Goal: Task Accomplishment & Management: Manage account settings

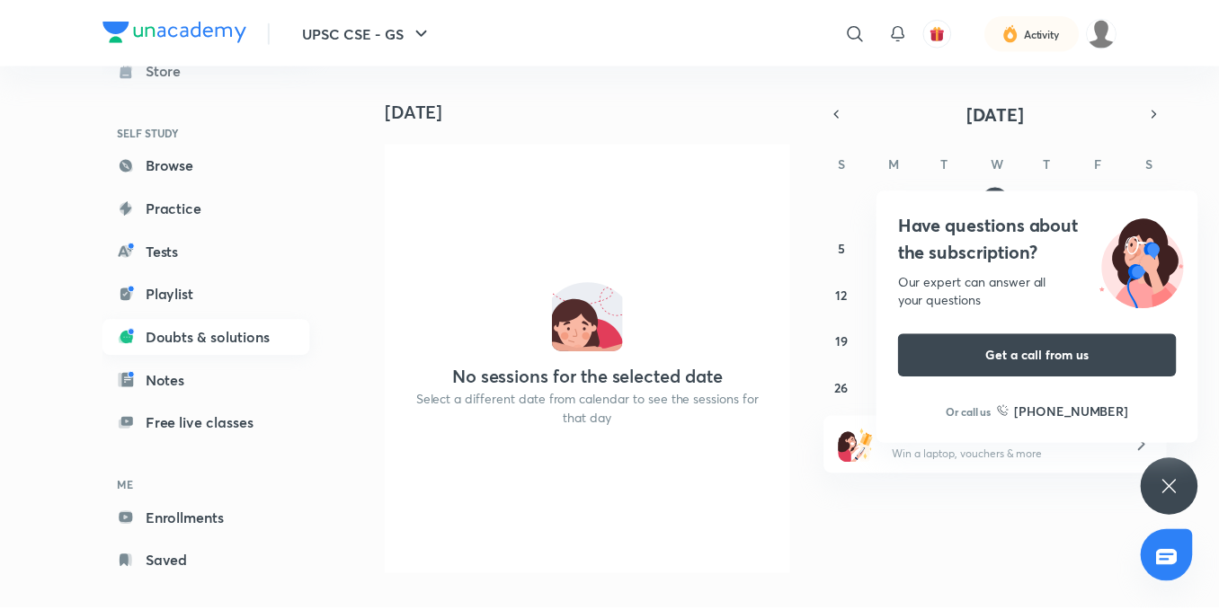
scroll to position [112, 0]
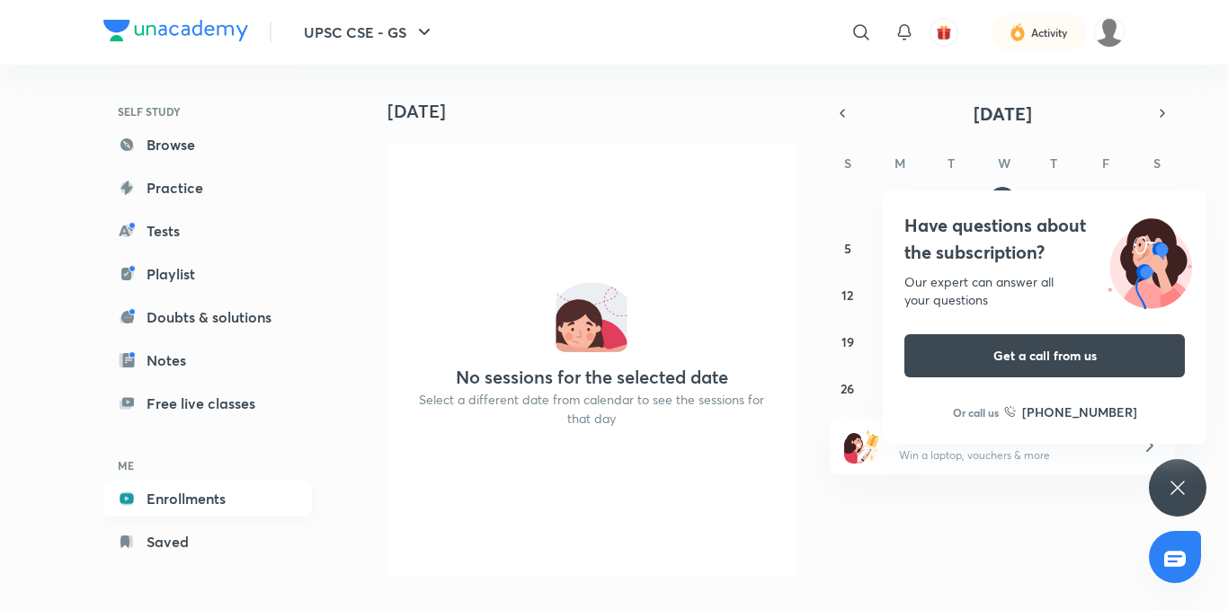
click at [163, 495] on link "Enrollments" at bounding box center [207, 499] width 209 height 36
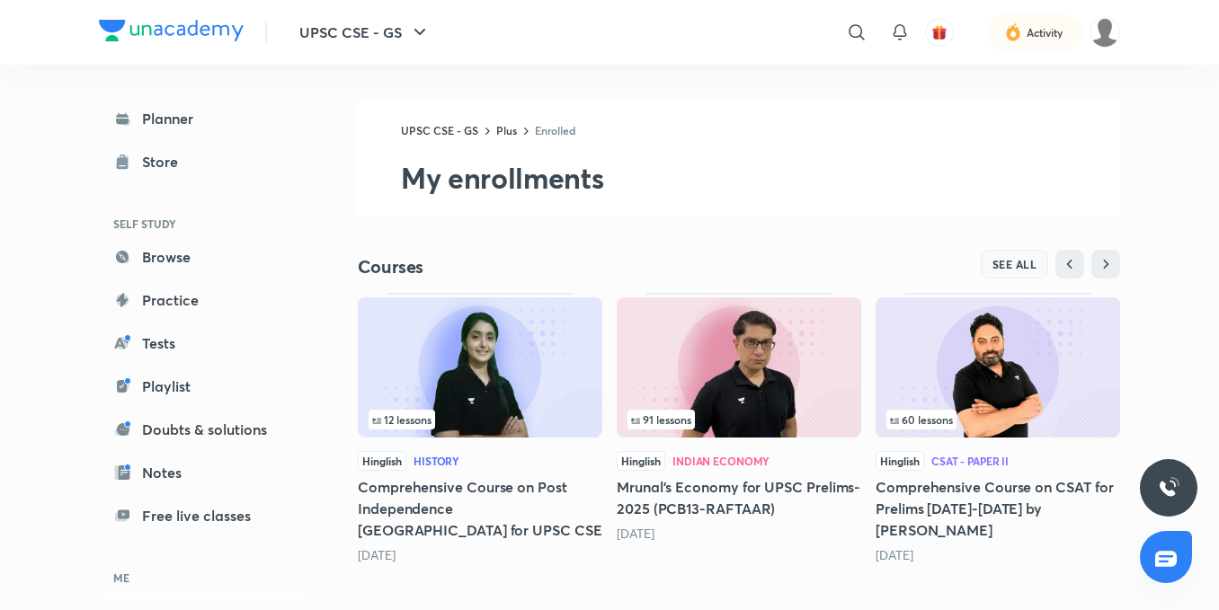
click at [1030, 263] on span "SEE ALL" at bounding box center [1014, 264] width 45 height 13
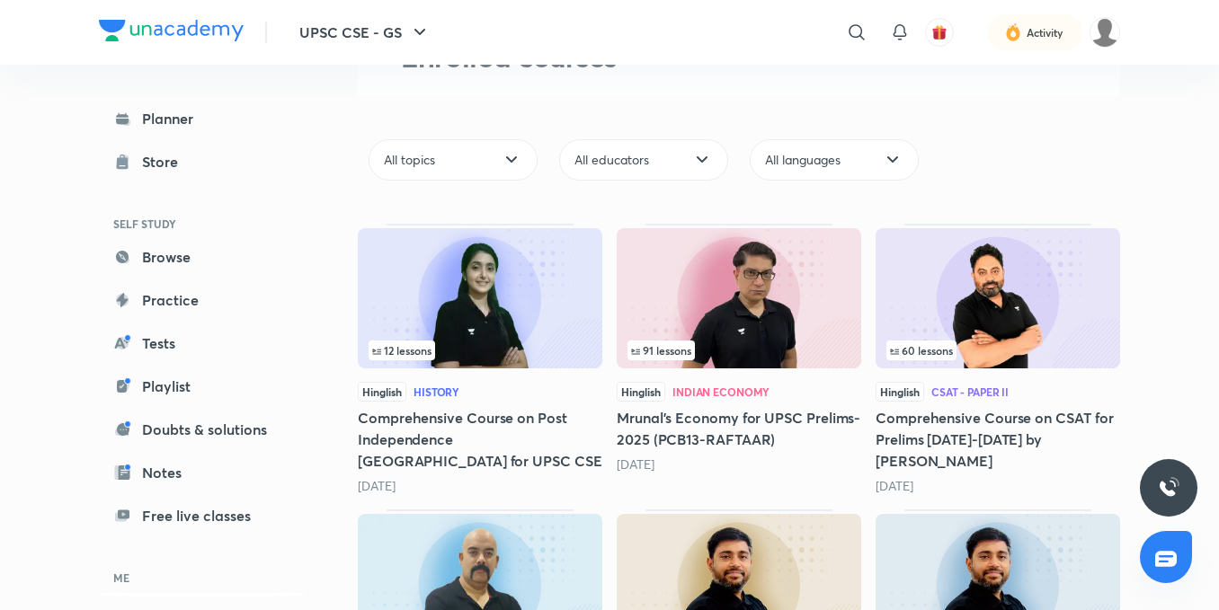
scroll to position [270, 0]
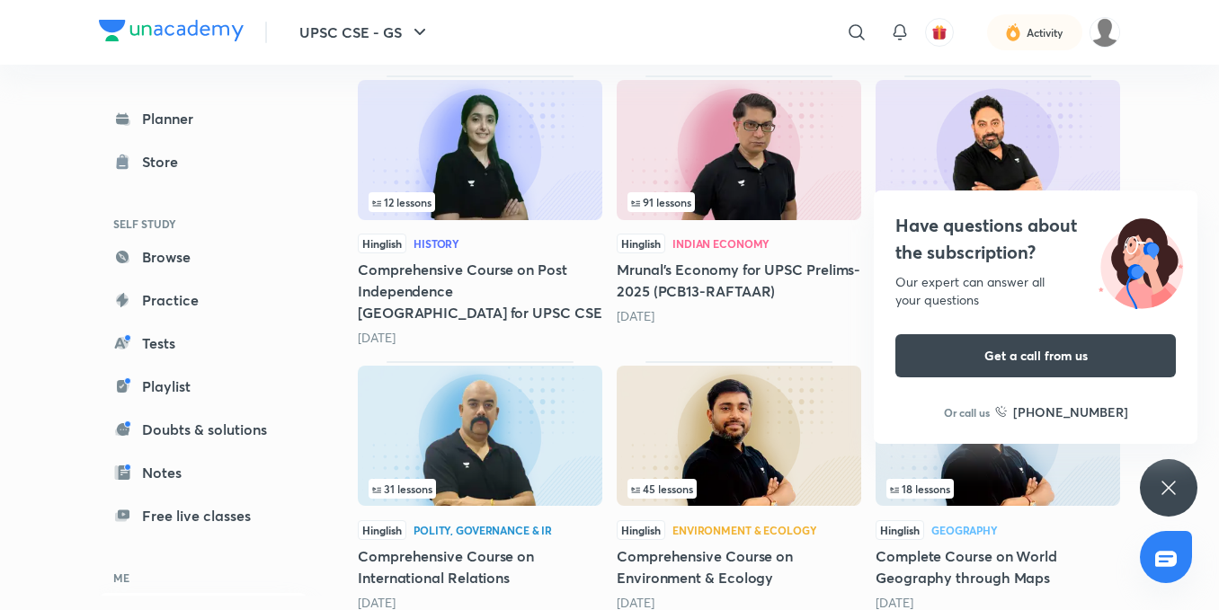
click at [1175, 488] on icon at bounding box center [1169, 488] width 22 height 22
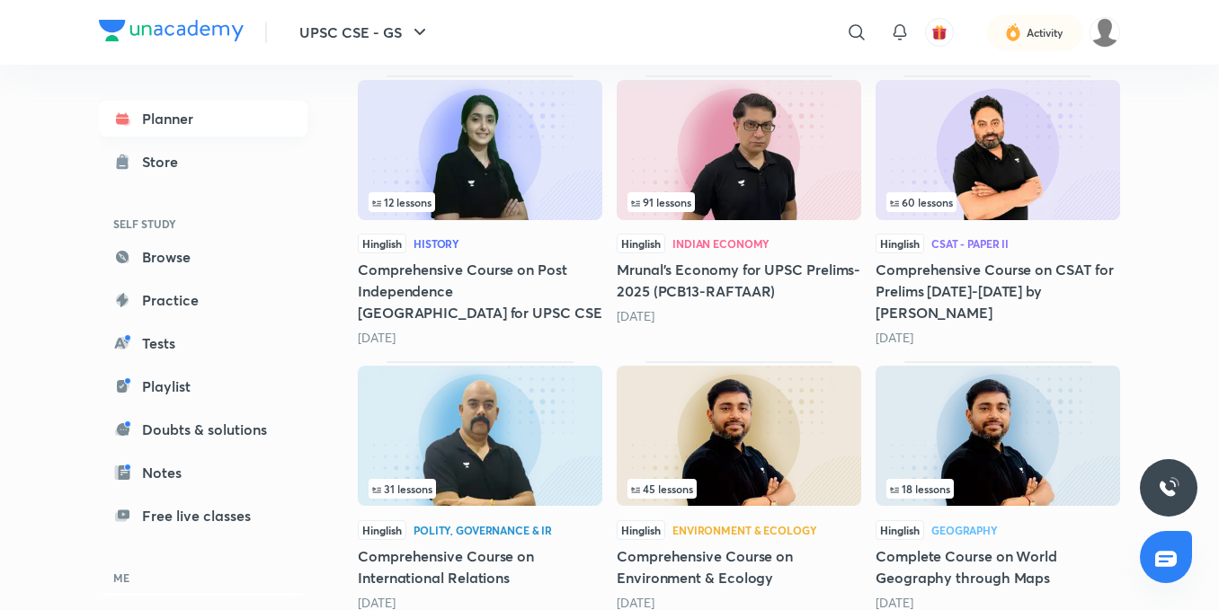
click at [174, 125] on link "Planner" at bounding box center [203, 119] width 209 height 36
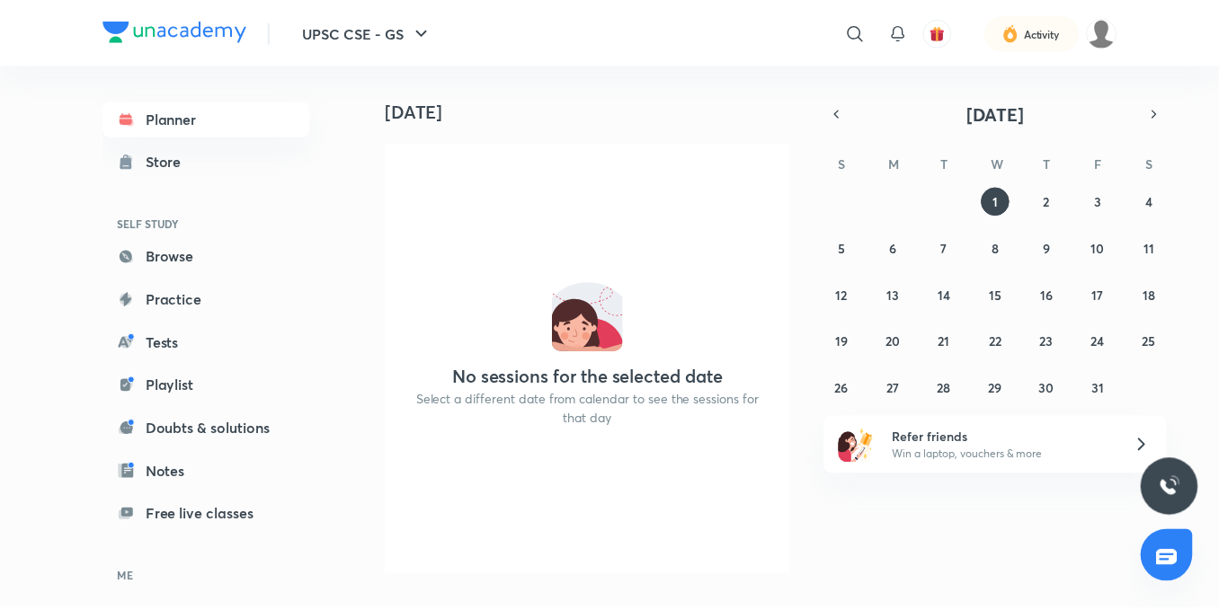
scroll to position [112, 0]
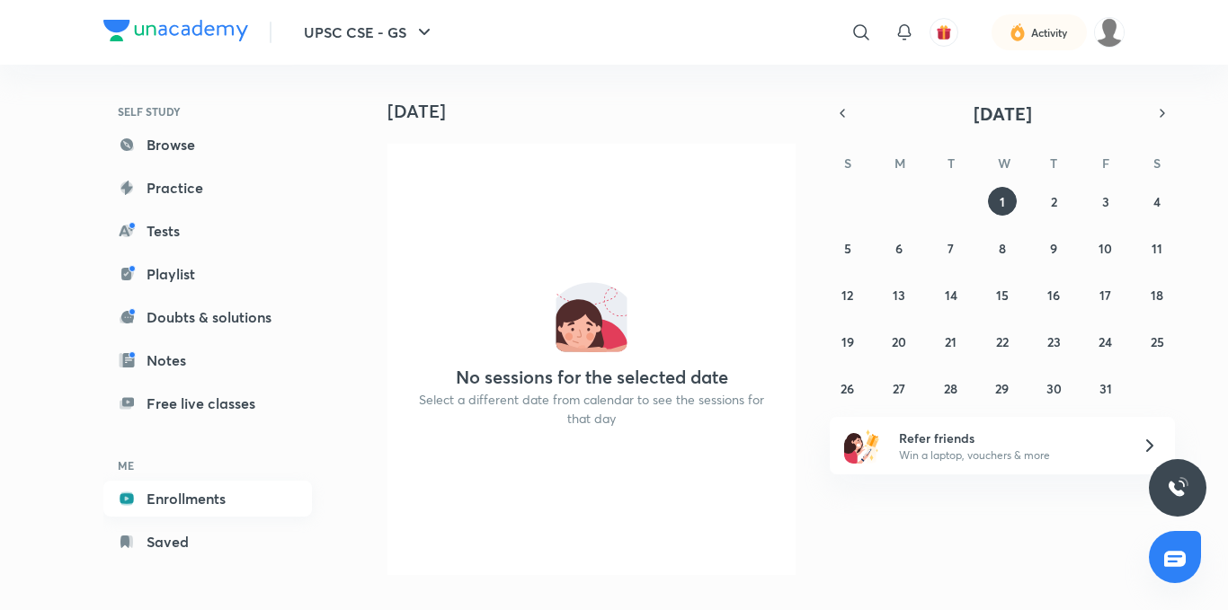
click at [195, 488] on link "Enrollments" at bounding box center [207, 499] width 209 height 36
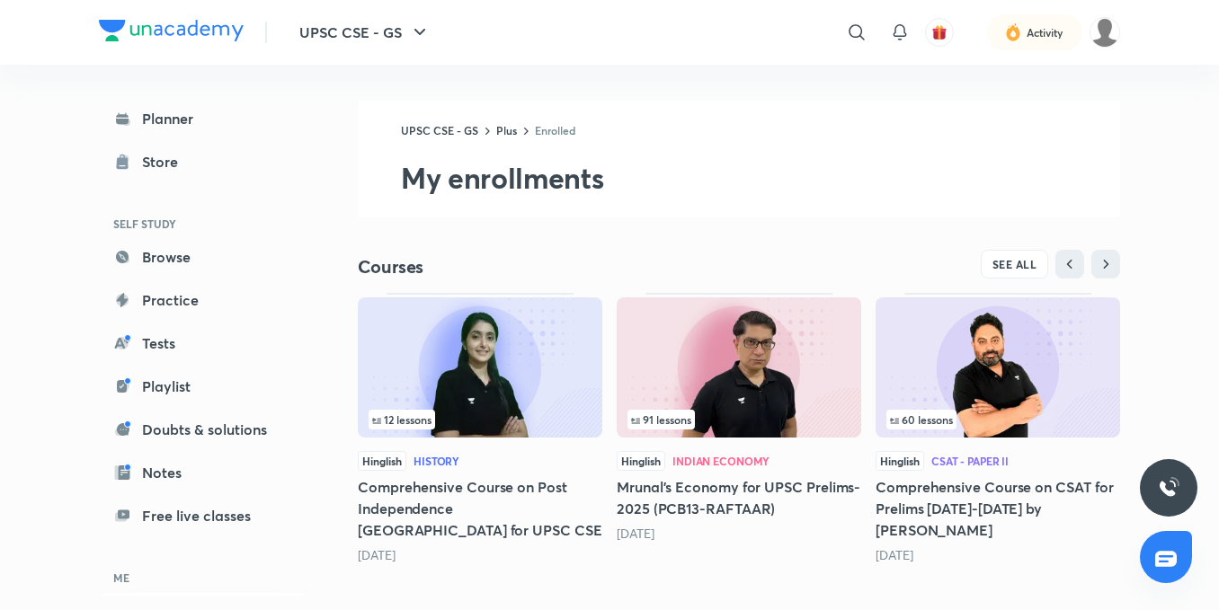
scroll to position [18, 0]
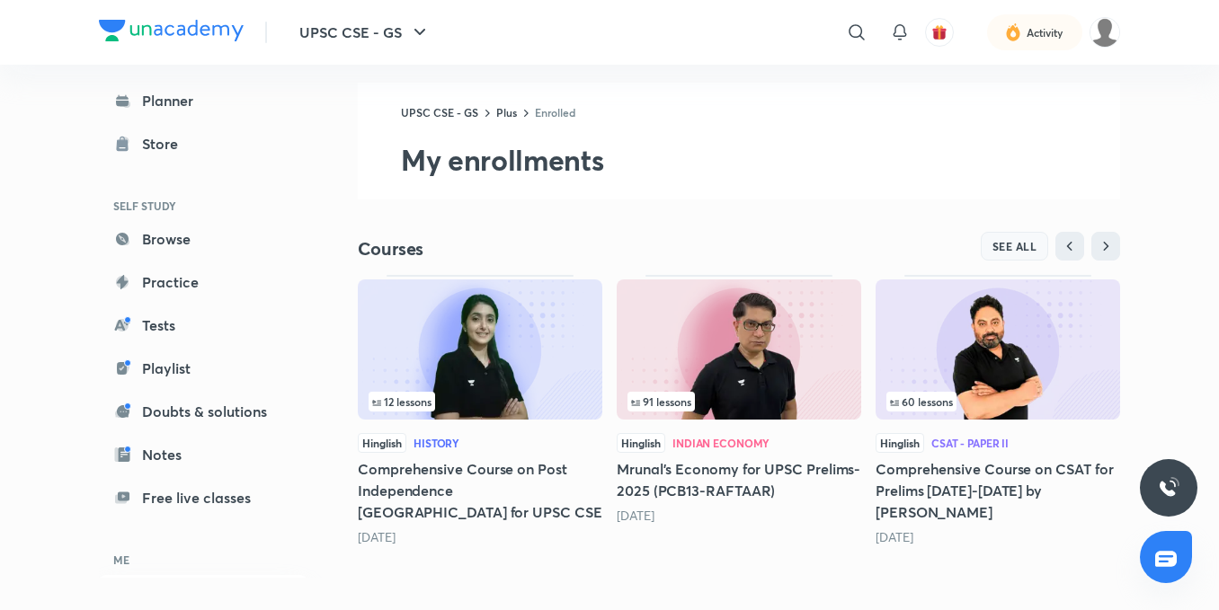
click at [1032, 252] on span "SEE ALL" at bounding box center [1014, 246] width 45 height 13
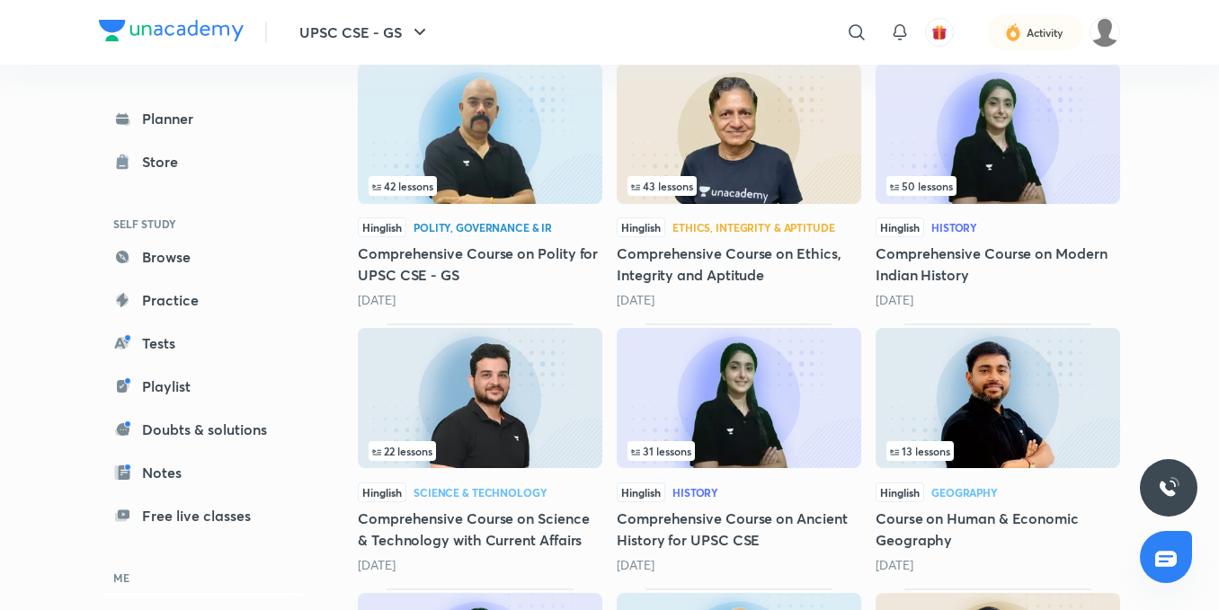
scroll to position [1618, 0]
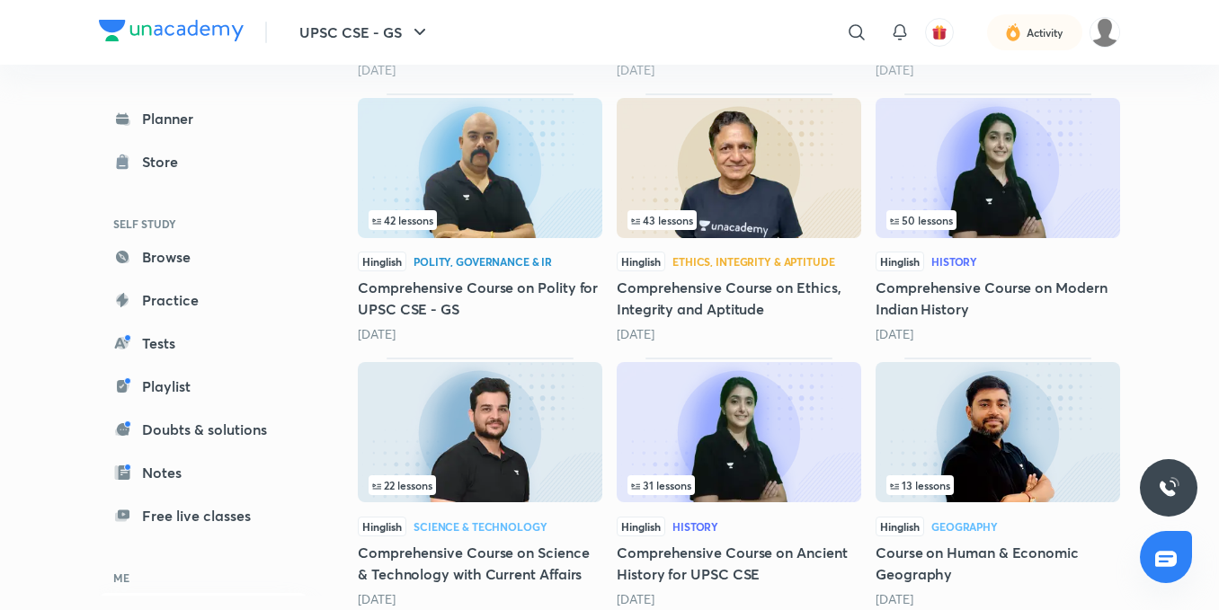
click at [482, 192] on img at bounding box center [480, 168] width 245 height 140
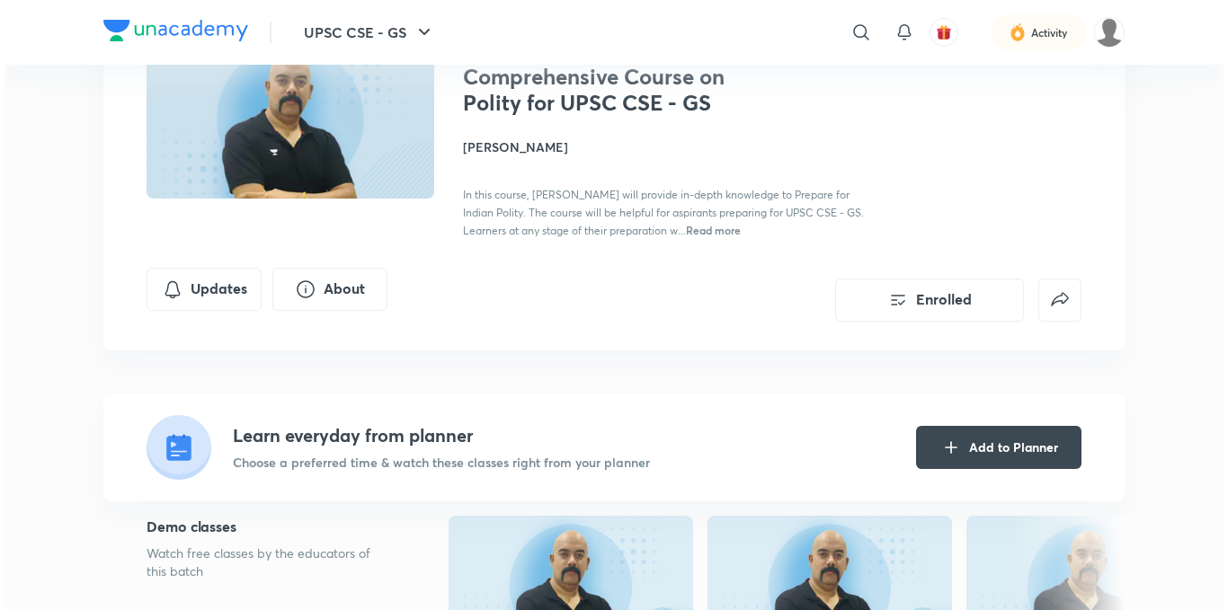
scroll to position [180, 0]
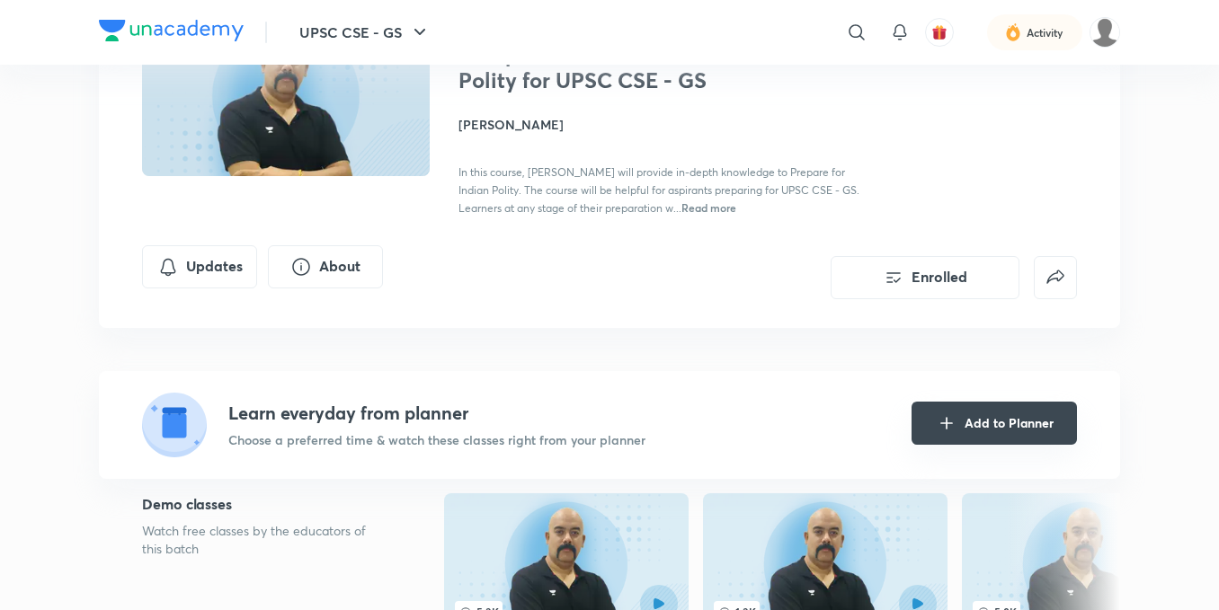
click at [981, 407] on button "Add to Planner" at bounding box center [994, 423] width 165 height 43
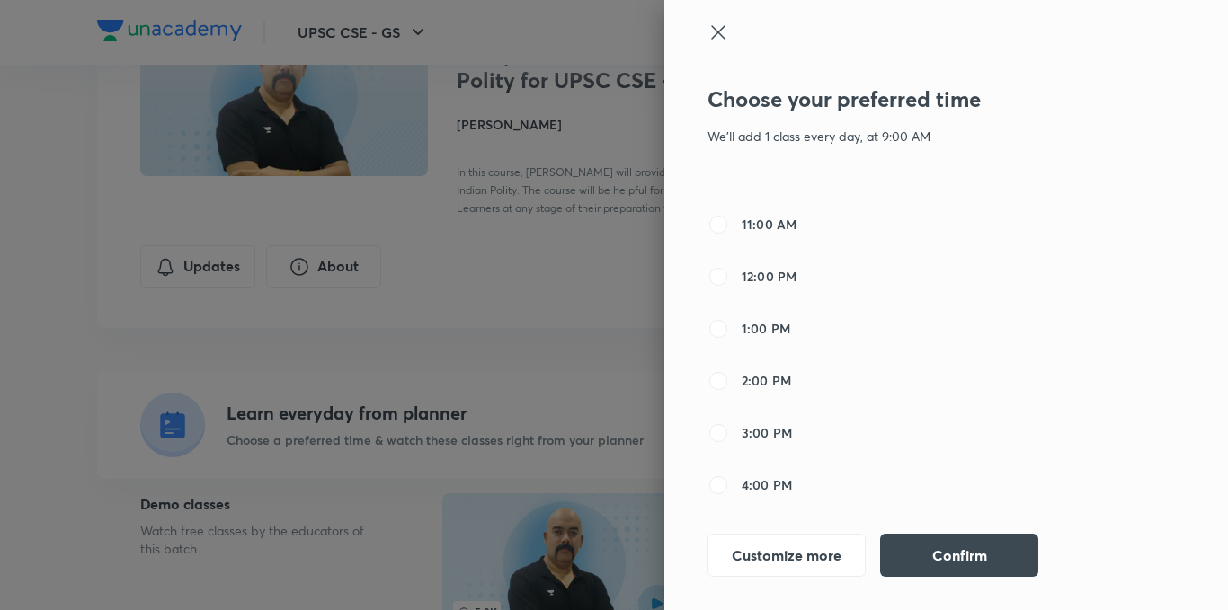
scroll to position [270, 0]
click at [763, 333] on span "2:00 PM" at bounding box center [766, 339] width 49 height 19
click at [729, 333] on input "2:00 PM" at bounding box center [718, 340] width 22 height 22
radio input "false"
radio input "true"
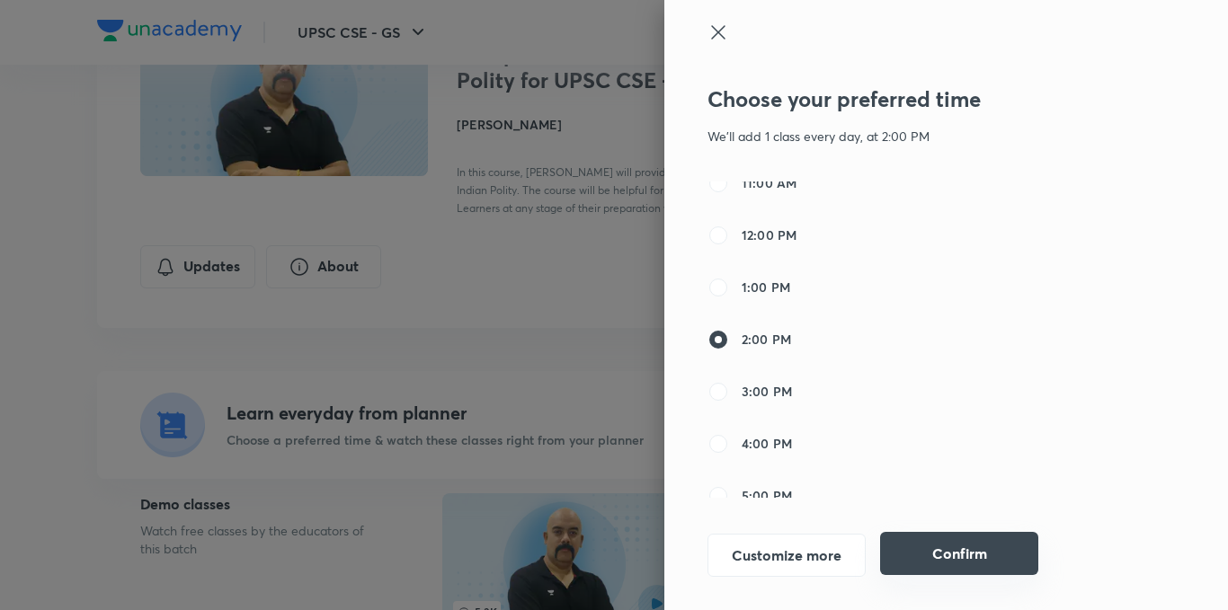
click at [956, 544] on button "Confirm" at bounding box center [959, 553] width 158 height 43
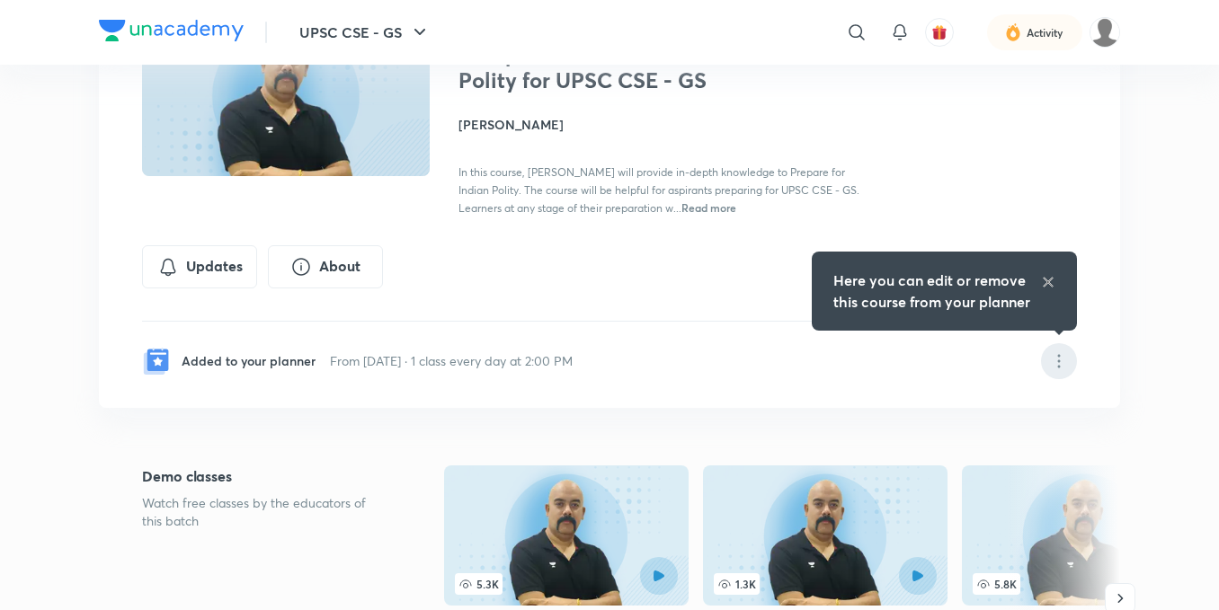
click at [1058, 367] on icon at bounding box center [1059, 366] width 3 height 3
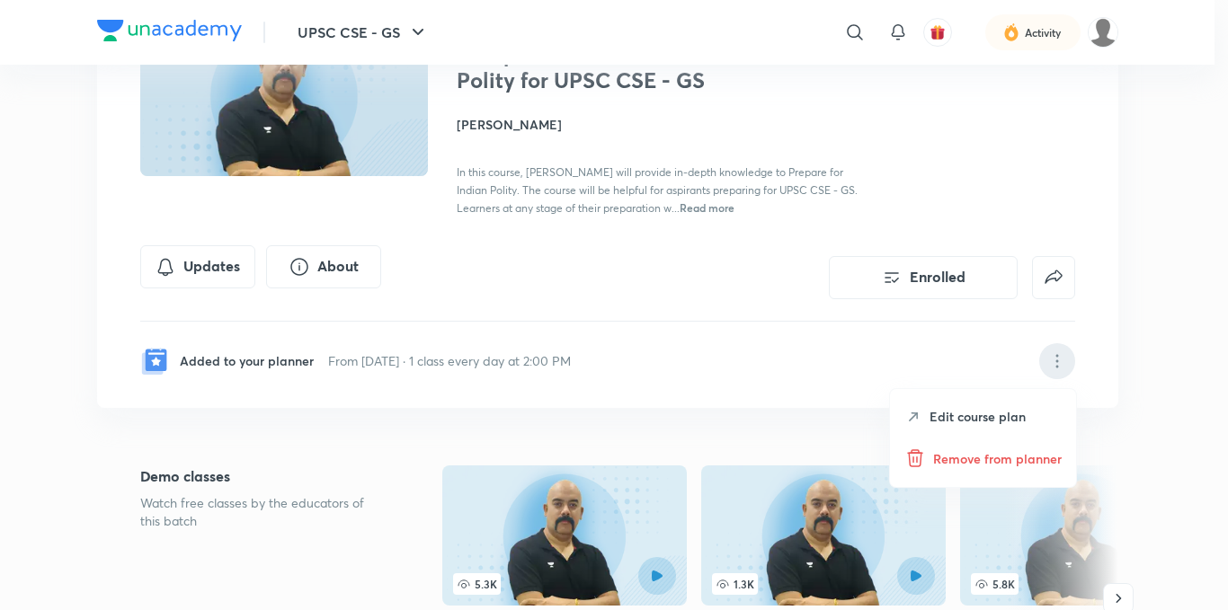
click at [1013, 422] on p "Edit course plan" at bounding box center [978, 416] width 96 height 19
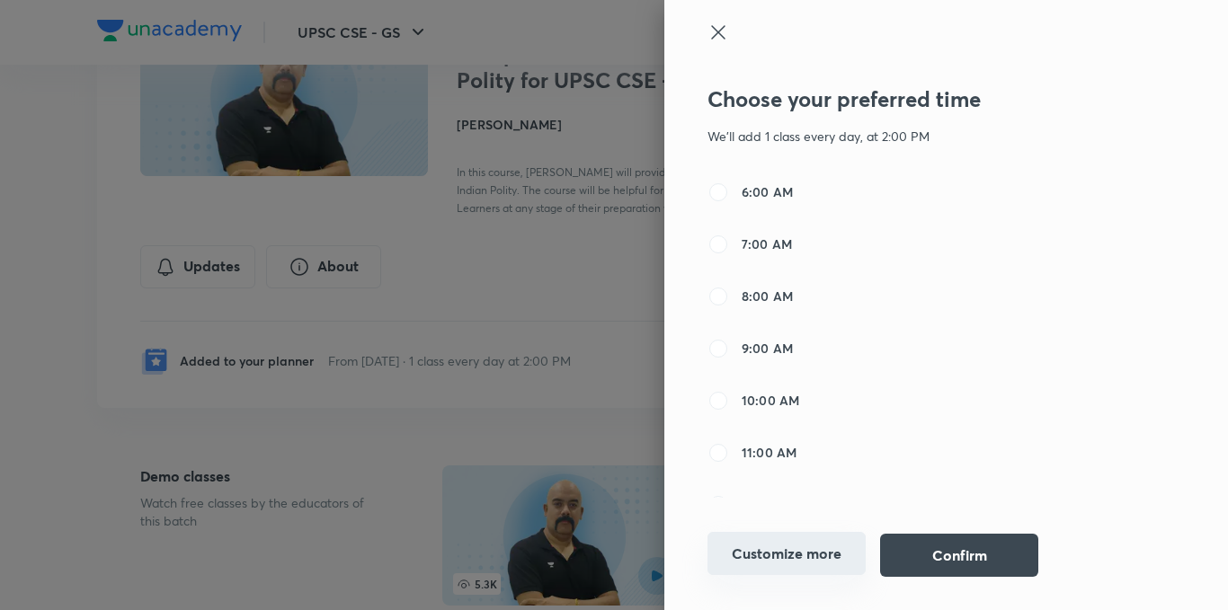
click at [831, 538] on button "Customize more" at bounding box center [786, 553] width 158 height 43
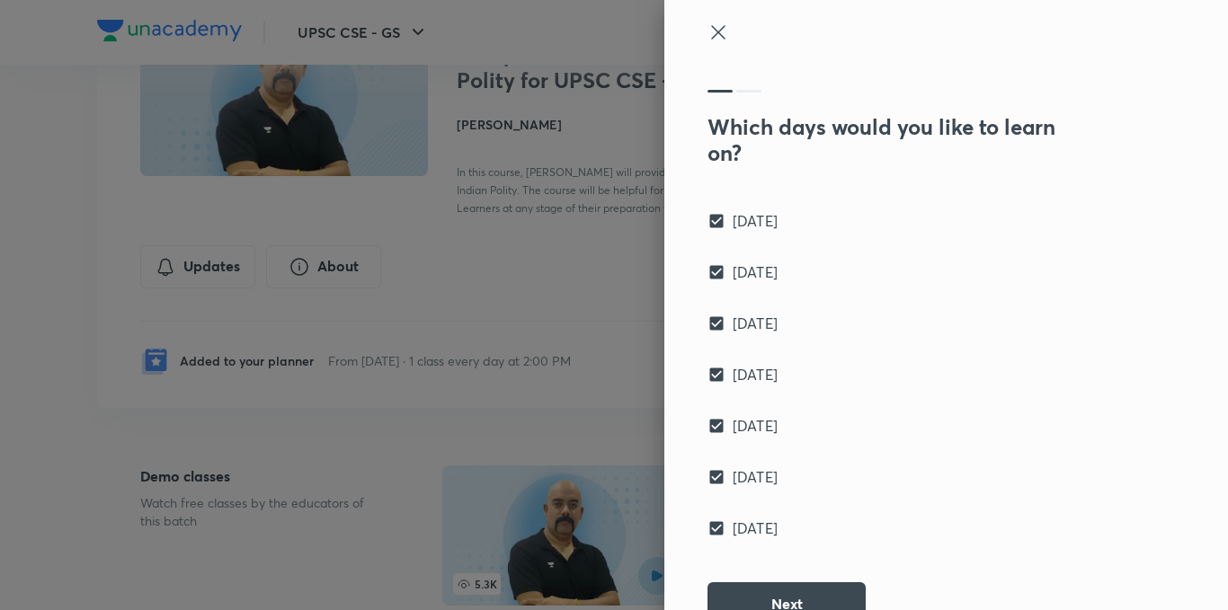
scroll to position [37, 0]
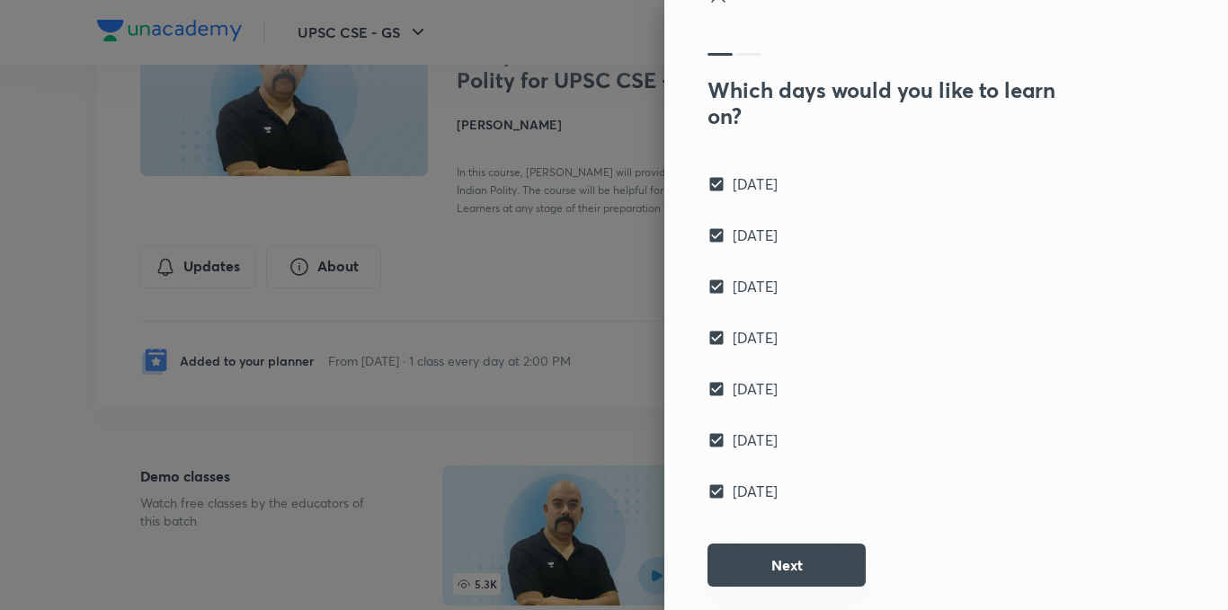
click at [840, 555] on button "Next" at bounding box center [786, 565] width 158 height 43
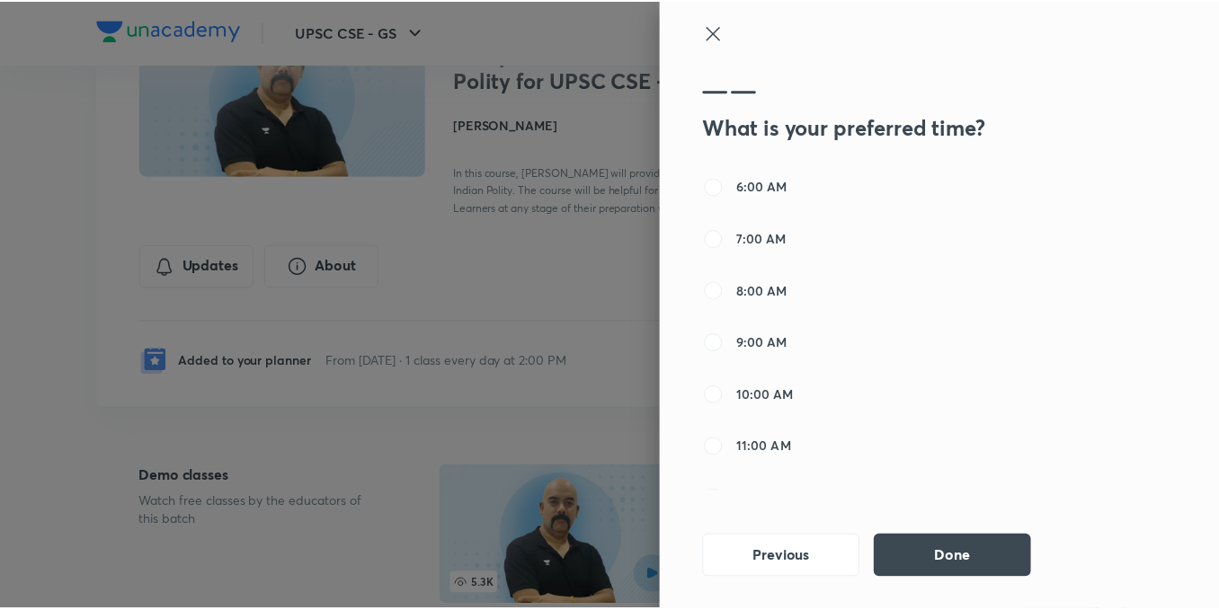
scroll to position [180, 0]
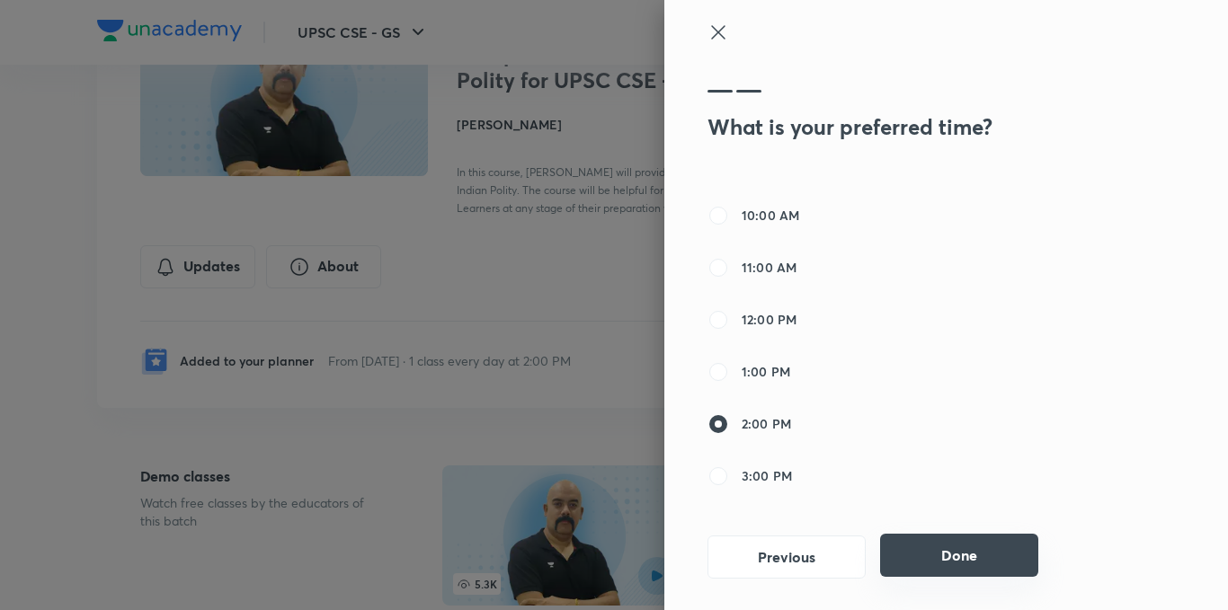
click at [919, 548] on button "Done" at bounding box center [959, 555] width 158 height 43
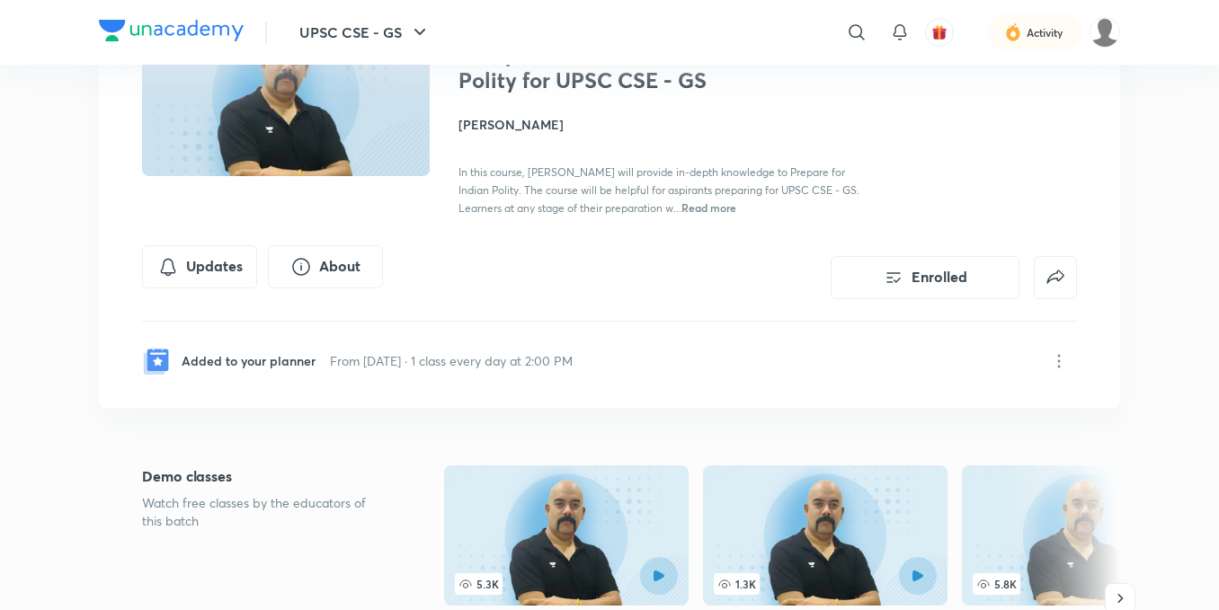
click at [481, 359] on p "From [DATE] · 1 class every day at 2:00 PM" at bounding box center [451, 360] width 243 height 19
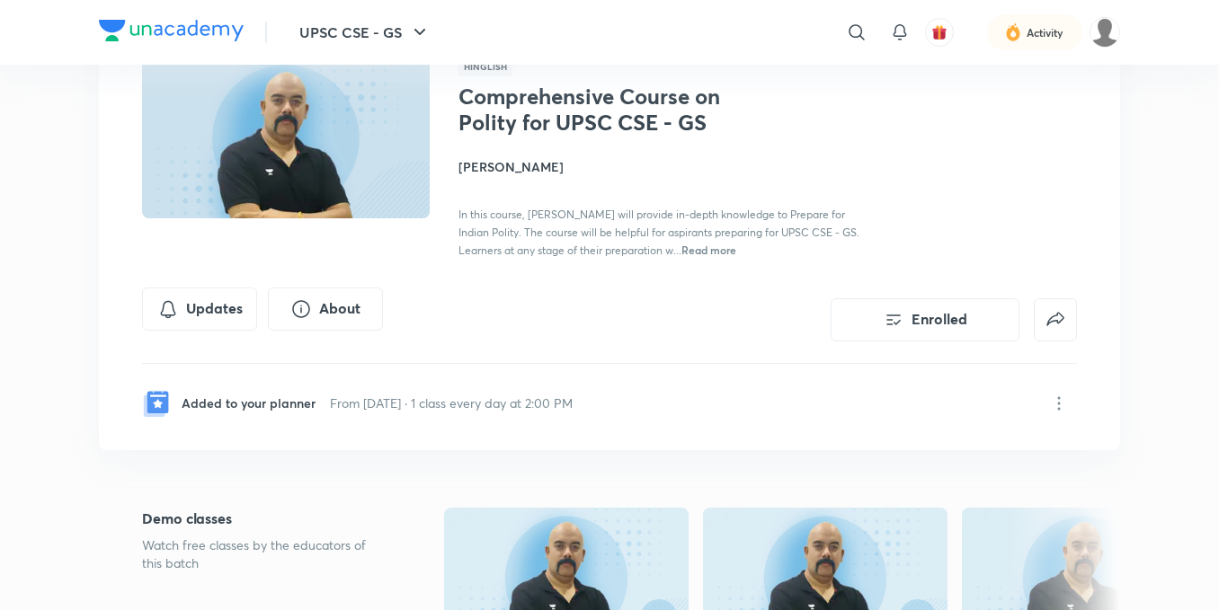
scroll to position [0, 0]
